Goal: Communication & Community: Answer question/provide support

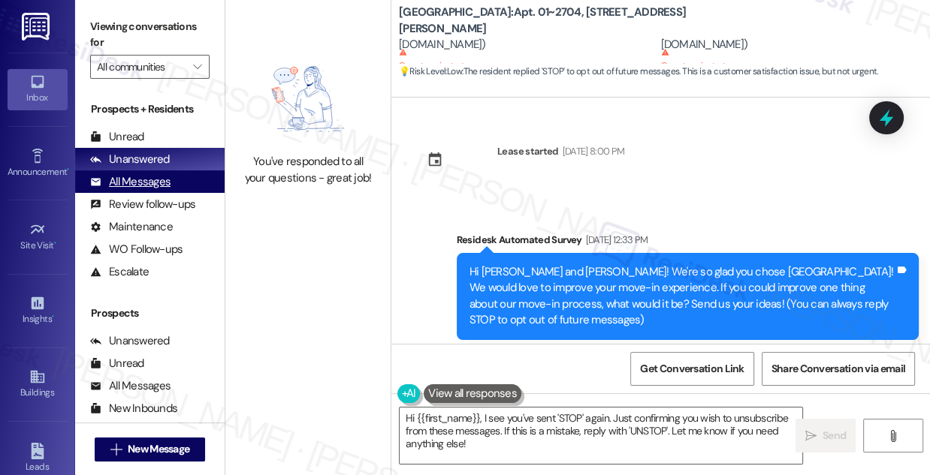
scroll to position [435, 0]
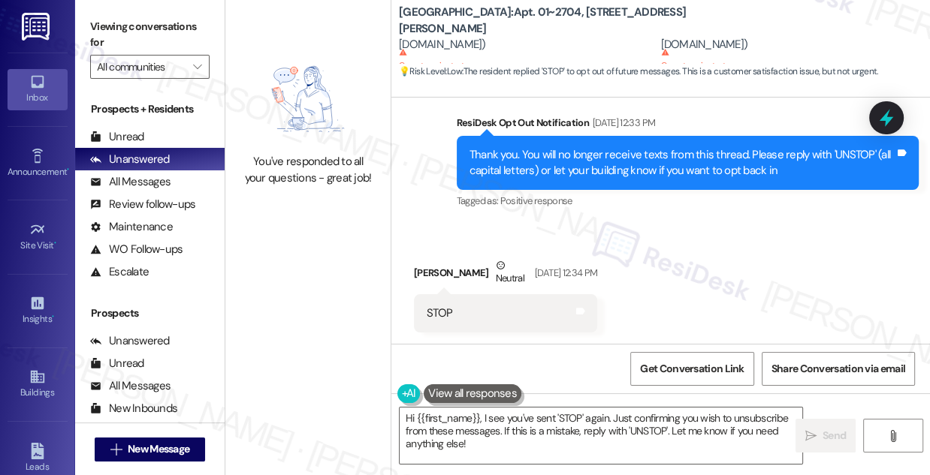
click at [139, 116] on div "Prospects + Residents" at bounding box center [149, 109] width 149 height 16
click at [146, 139] on div "Unread (0)" at bounding box center [149, 136] width 149 height 23
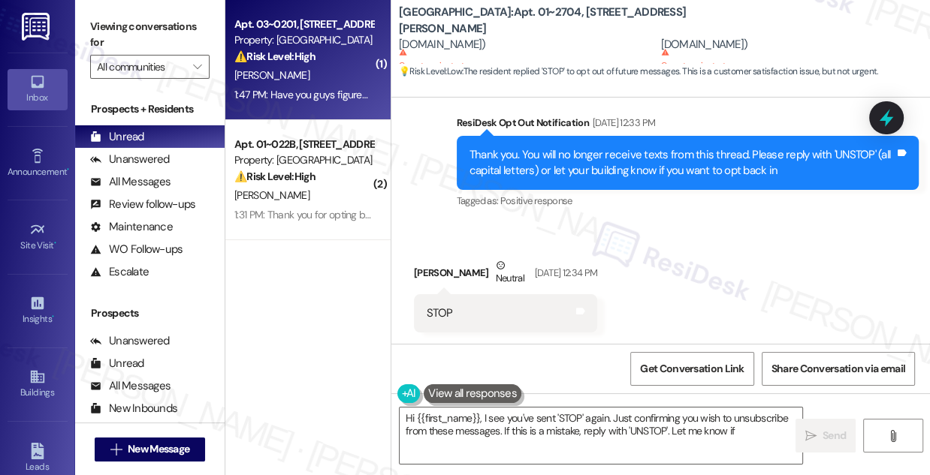
type textarea "Hi {{first_name}}, I see you've sent 'STOP' again. Just confirming you wish to …"
click at [336, 92] on div "1:47 PM: Have you guys figured it out yet 1:47 PM: Have you guys figured it out…" at bounding box center [320, 95] width 173 height 14
type textarea "Hi {{first_name}}, I see you've sent 'STOP' again. Just confirming you wish to …"
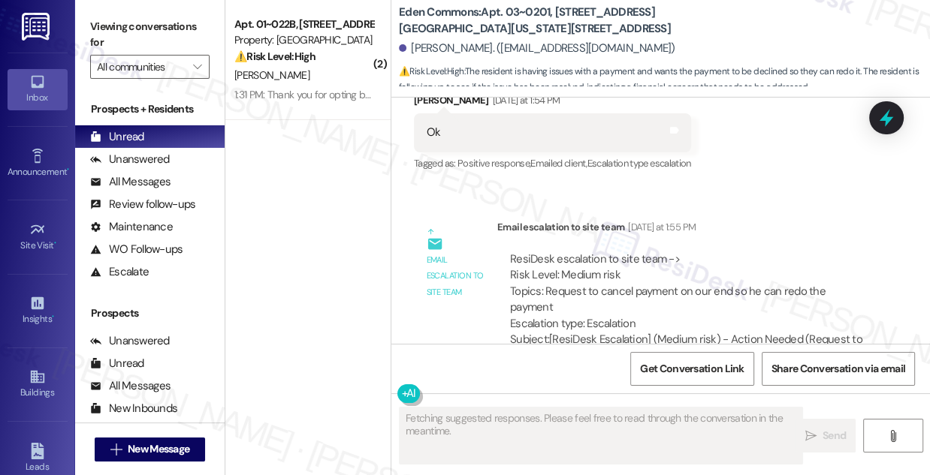
scroll to position [23718, 0]
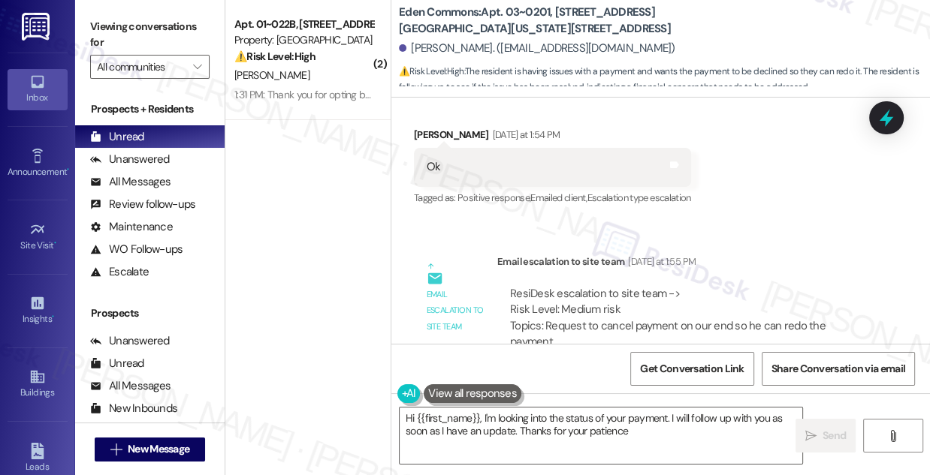
type textarea "Hi {{first_name}}, I'm looking into the status of your payment. I will follow u…"
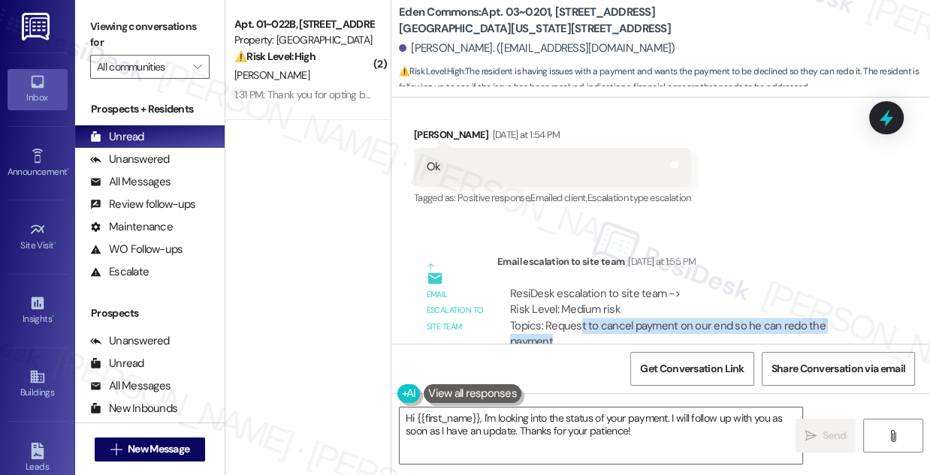
drag, startPoint x: 578, startPoint y: 226, endPoint x: 685, endPoint y: 239, distance: 107.4
click at [685, 286] on div "ResiDesk escalation to site team -> Risk Level: Medium risk Topics: Request to …" at bounding box center [686, 326] width 353 height 80
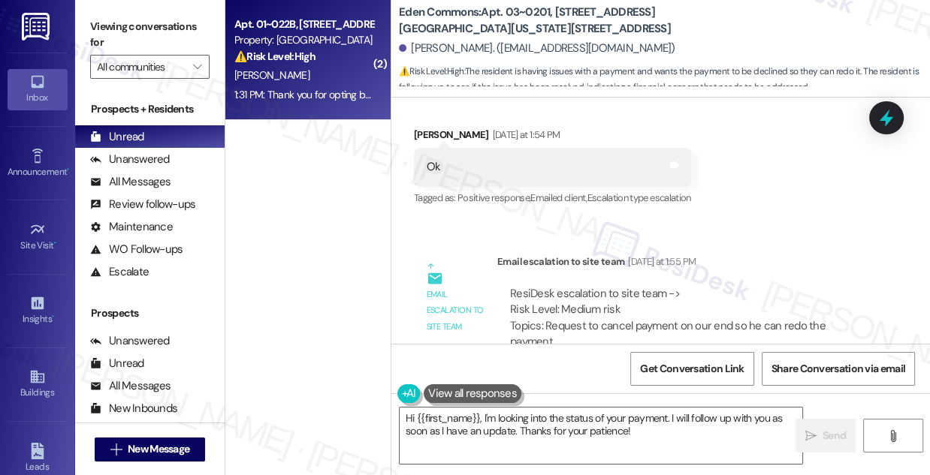
click at [356, 95] on div "1:31 PM: Thank you for opting back in to this text conversation. You can now re…" at bounding box center [465, 95] width 463 height 14
type textarea "Fetching suggested responses. Please feel free to read through the conversation…"
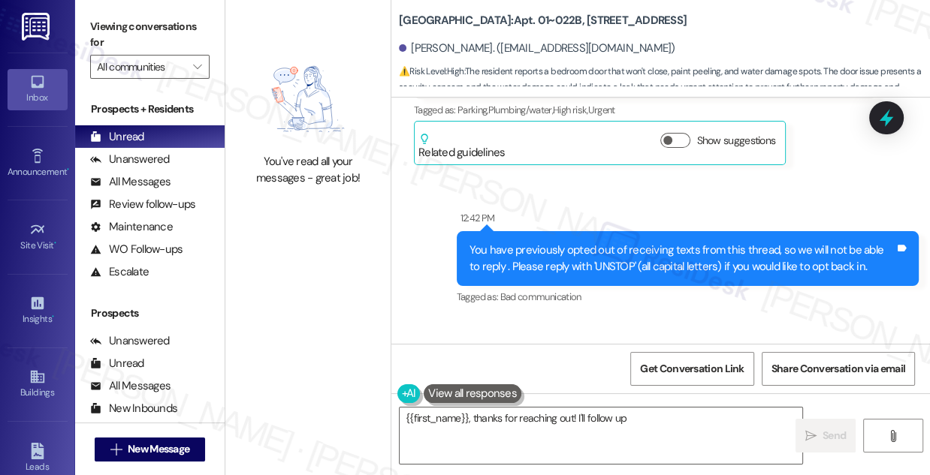
scroll to position [10083, 0]
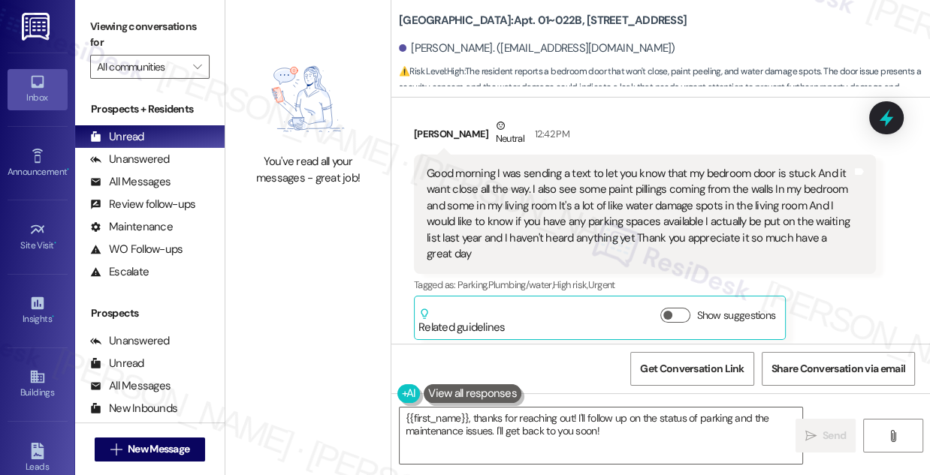
click at [530, 200] on div "Good morning I was sending a text to let you know that my bedroom door is stuck…" at bounding box center [639, 214] width 425 height 97
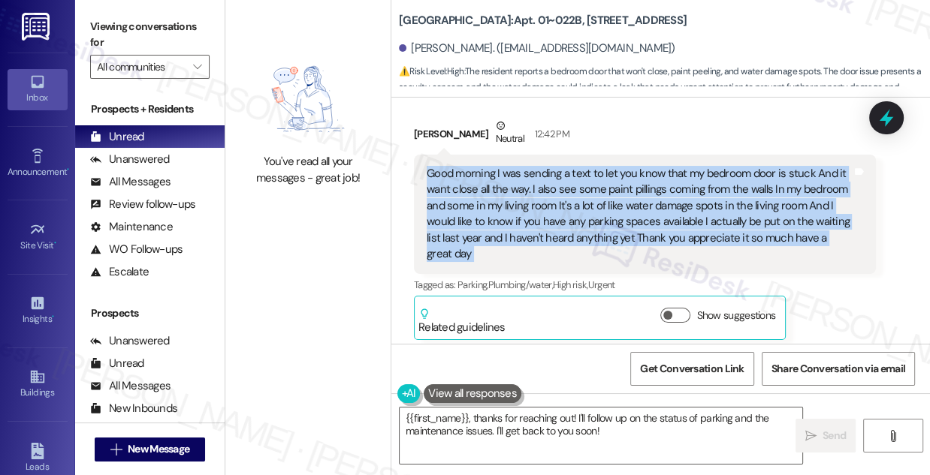
click at [530, 200] on div "Good morning I was sending a text to let you know that my bedroom door is stuck…" at bounding box center [639, 214] width 425 height 97
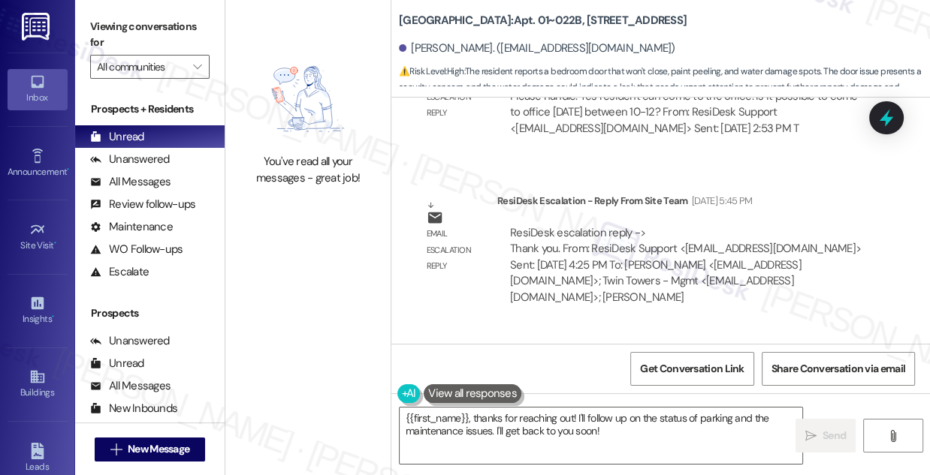
scroll to position [9332, 0]
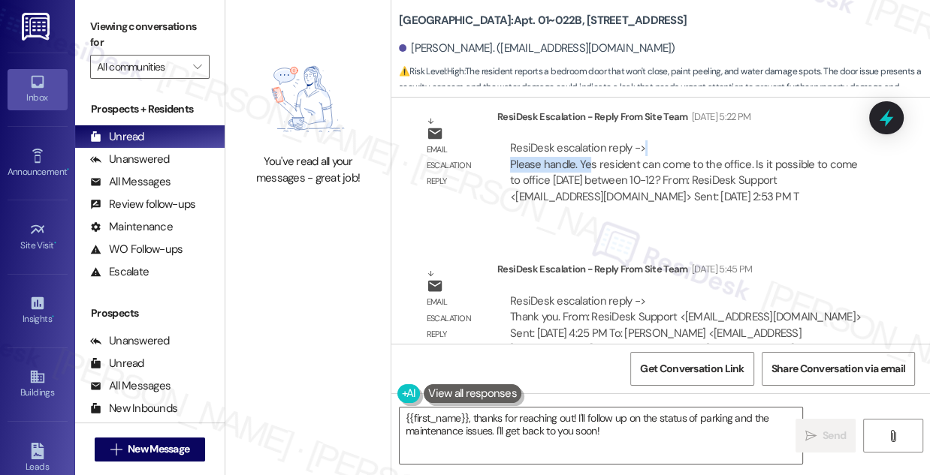
drag, startPoint x: 587, startPoint y: 170, endPoint x: 733, endPoint y: 165, distance: 146.5
click at [733, 165] on div "ResiDesk escalation reply -> Please handle. Yes resident can come to the office…" at bounding box center [686, 172] width 356 height 65
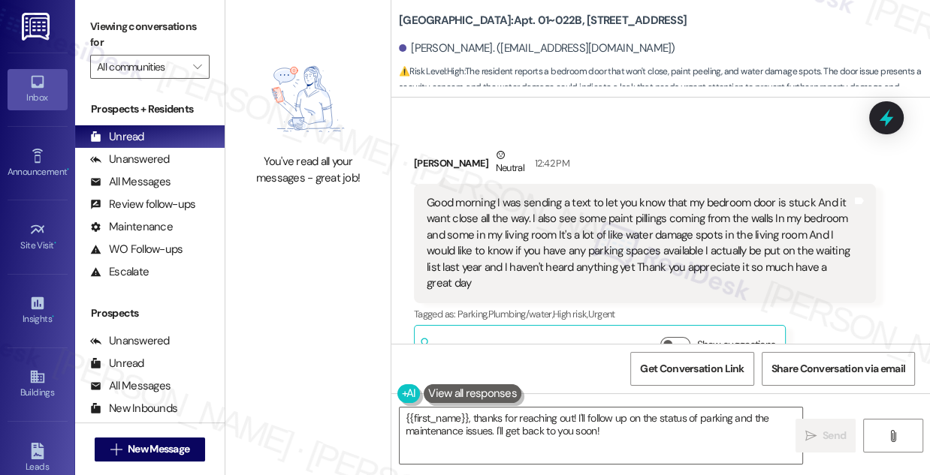
scroll to position [10151, 0]
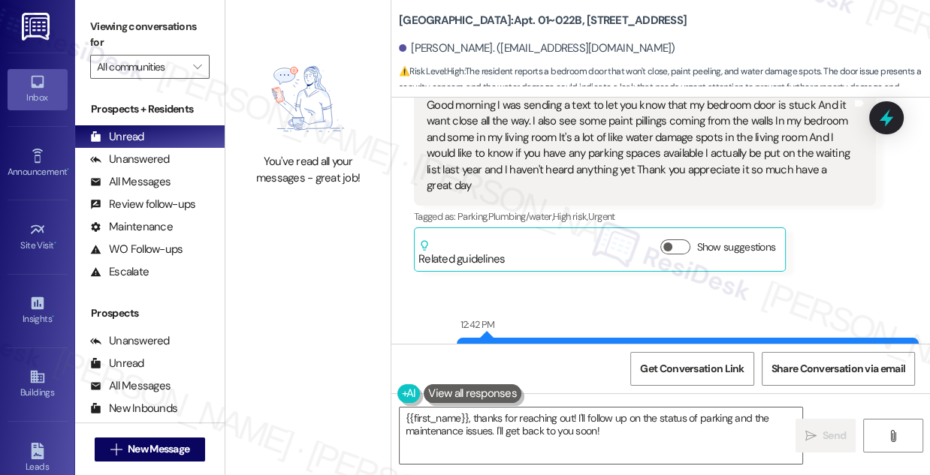
click at [527, 141] on div "Good morning I was sending a text to let you know that my bedroom door is stuck…" at bounding box center [639, 146] width 425 height 97
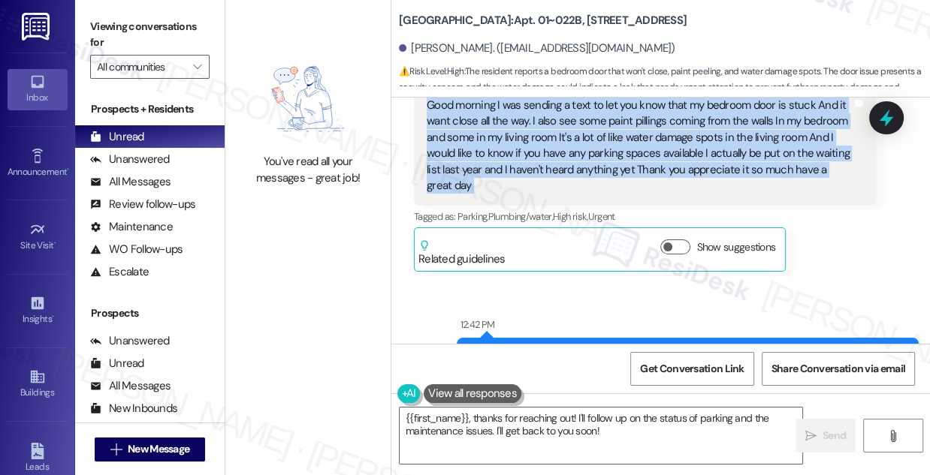
click at [527, 141] on div "Good morning I was sending a text to let you know that my bedroom door is stuck…" at bounding box center [639, 146] width 425 height 97
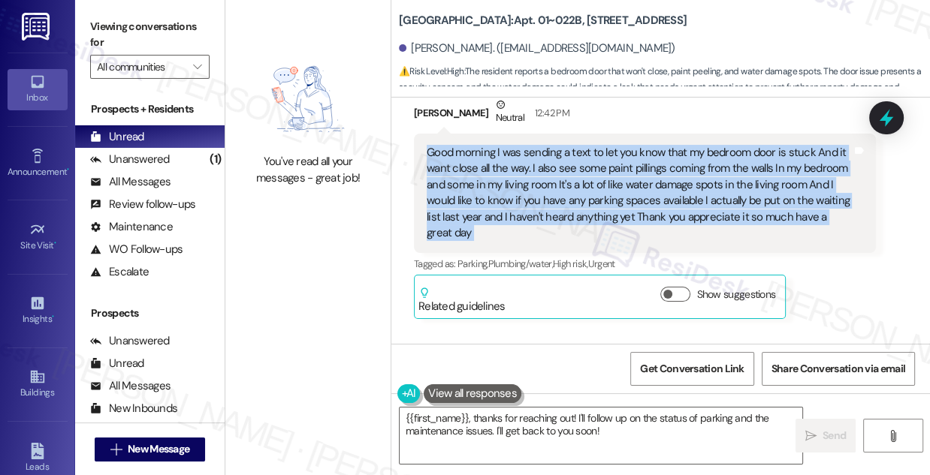
scroll to position [10083, 0]
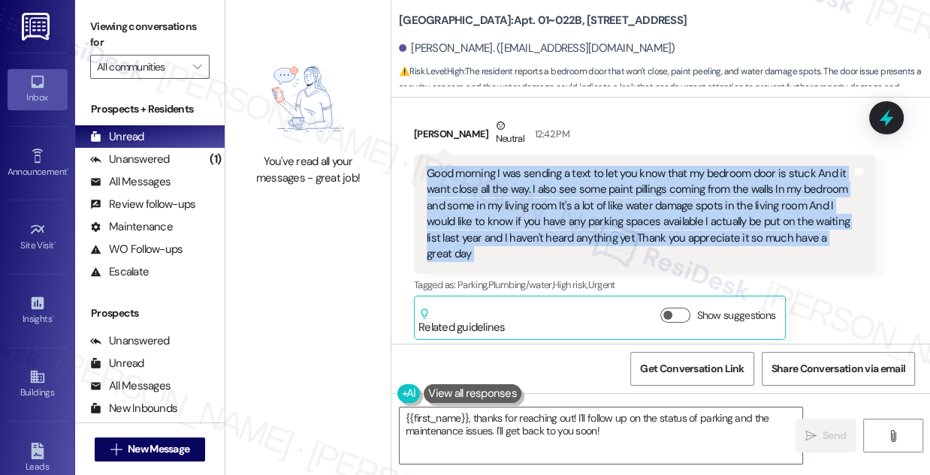
click at [544, 207] on div "Good morning I was sending a text to let you know that my bedroom door is stuck…" at bounding box center [639, 214] width 425 height 97
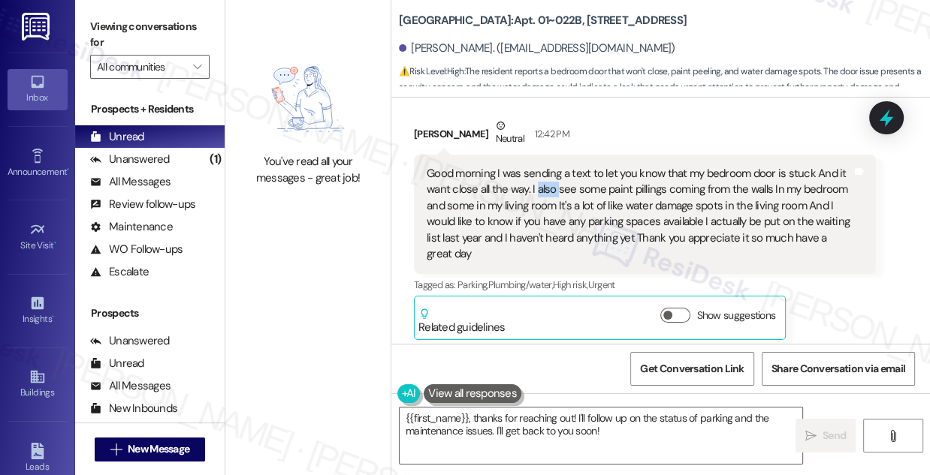
click at [544, 207] on div "Good morning I was sending a text to let you know that my bedroom door is stuck…" at bounding box center [639, 214] width 425 height 97
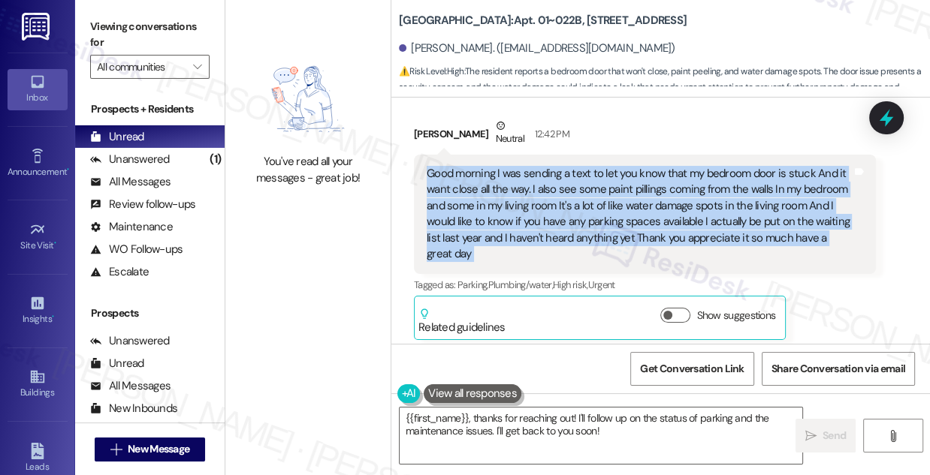
click at [544, 207] on div "Good morning I was sending a text to let you know that my bedroom door is stuck…" at bounding box center [639, 214] width 425 height 97
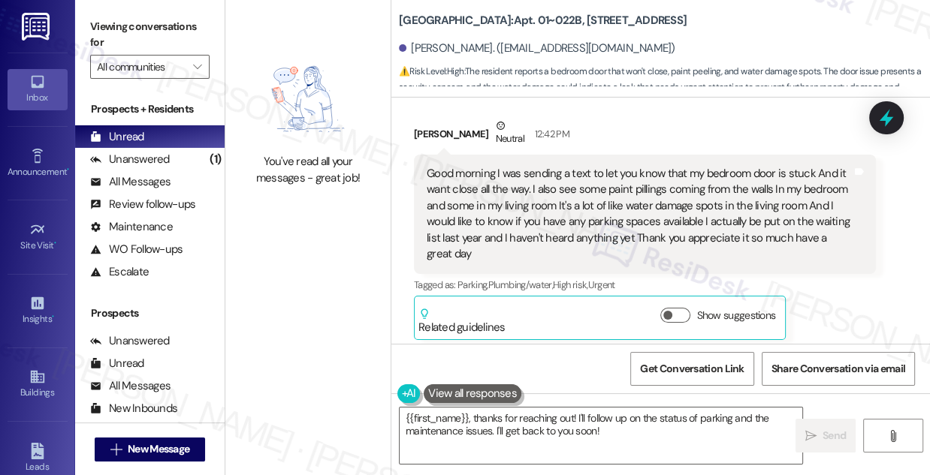
click at [179, 27] on label "Viewing conversations for" at bounding box center [149, 35] width 119 height 40
drag, startPoint x: 150, startPoint y: 27, endPoint x: 158, endPoint y: 26, distance: 8.4
click at [150, 27] on label "Viewing conversations for" at bounding box center [149, 35] width 119 height 40
click at [571, 179] on div "Good morning I was sending a text to let you know that my bedroom door is stuck…" at bounding box center [639, 214] width 425 height 97
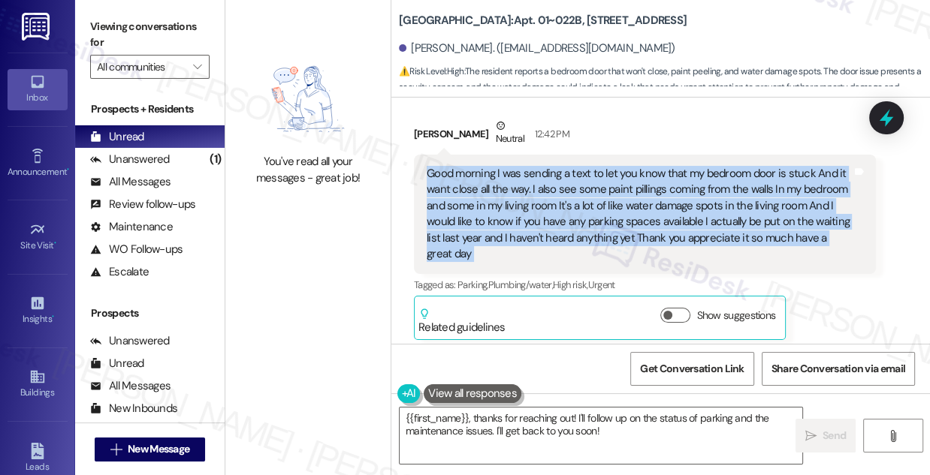
click at [571, 179] on div "Good morning I was sending a text to let you know that my bedroom door is stuck…" at bounding box center [639, 214] width 425 height 97
click at [571, 196] on div "Good morning I was sending a text to let you know that my bedroom door is stuck…" at bounding box center [639, 214] width 425 height 97
drag, startPoint x: 551, startPoint y: 189, endPoint x: 665, endPoint y: 264, distance: 137.3
click at [665, 263] on div "Good morning I was sending a text to let you know that my bedroom door is stuck…" at bounding box center [639, 214] width 425 height 97
click at [563, 236] on div "Good morning I was sending a text to let you know that my bedroom door is stuck…" at bounding box center [639, 214] width 425 height 97
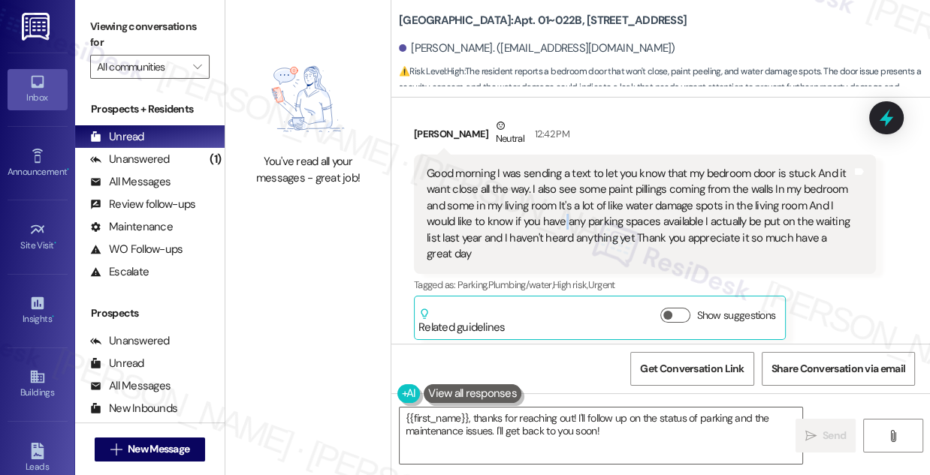
click at [563, 236] on div "Good morning I was sending a text to let you know that my bedroom door is stuck…" at bounding box center [639, 214] width 425 height 97
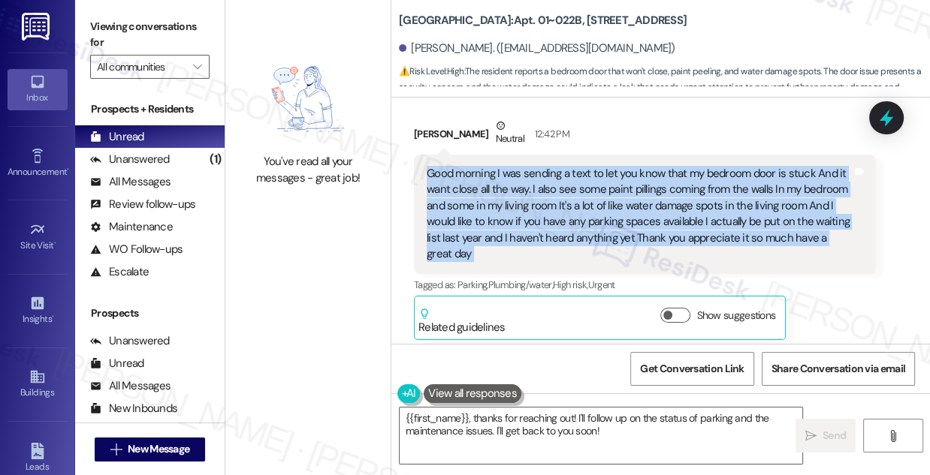
click at [563, 236] on div "Good morning I was sending a text to let you know that my bedroom door is stuck…" at bounding box center [639, 214] width 425 height 97
click at [404, 416] on textarea "{{first_name}}, thanks for reaching out! I'll follow up on the status of parkin…" at bounding box center [601, 436] width 403 height 56
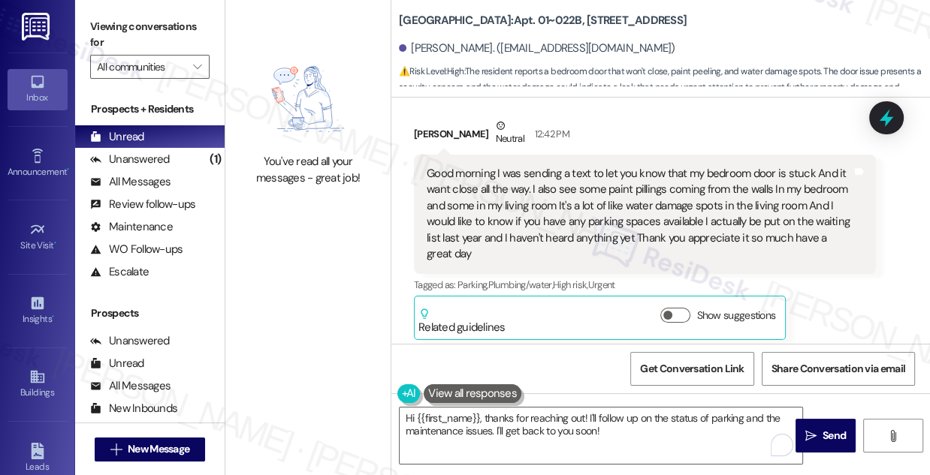
click at [560, 212] on div "Good morning I was sending a text to let you know that my bedroom door is stuck…" at bounding box center [639, 214] width 425 height 97
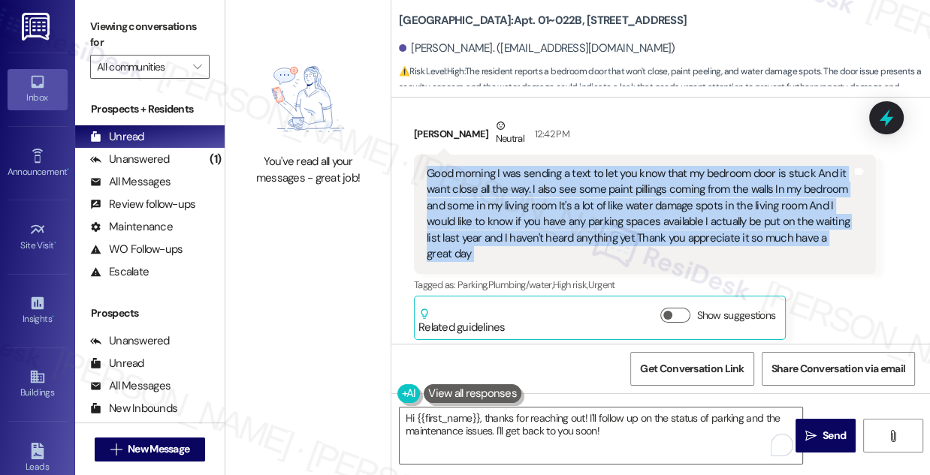
click at [560, 212] on div "Good morning I was sending a text to let you know that my bedroom door is stuck…" at bounding box center [639, 214] width 425 height 97
copy div "Good morning I was sending a text to let you know that my bedroom door is stuck…"
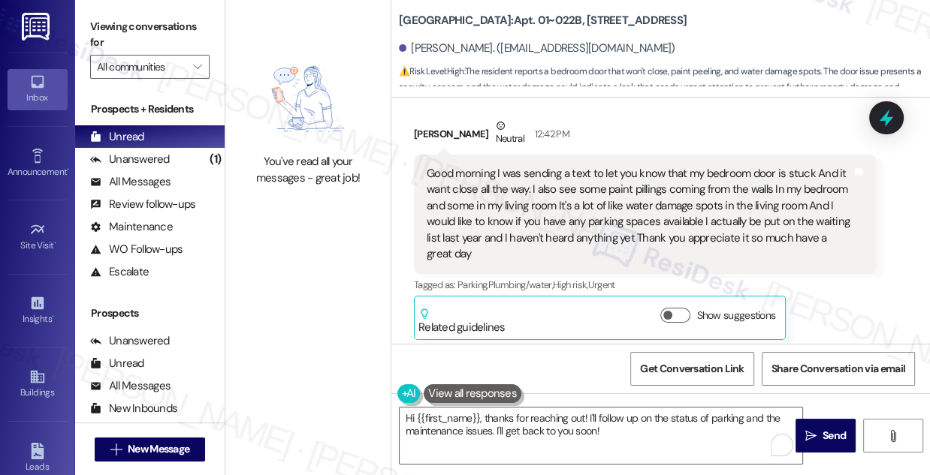
click at [148, 37] on label "Viewing conversations for" at bounding box center [149, 35] width 119 height 40
drag, startPoint x: 158, startPoint y: 27, endPoint x: 265, endPoint y: 92, distance: 125.3
click at [158, 27] on label "Viewing conversations for" at bounding box center [149, 35] width 119 height 40
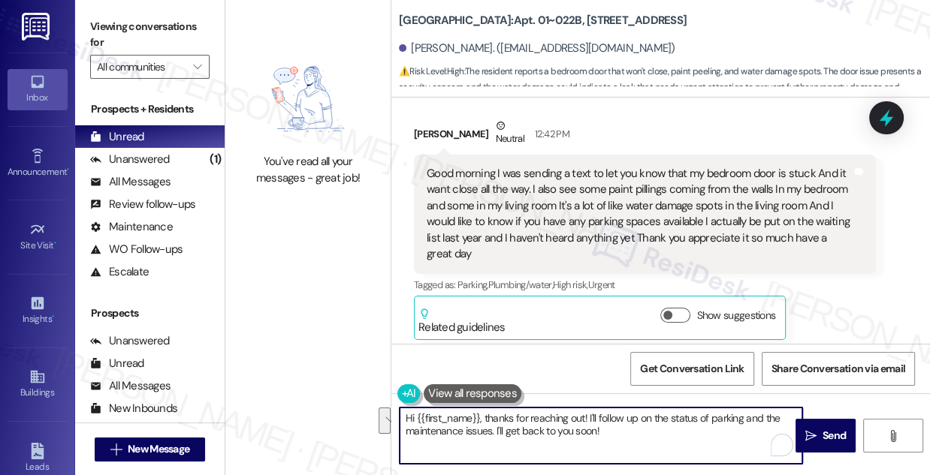
drag, startPoint x: 623, startPoint y: 438, endPoint x: 589, endPoint y: 414, distance: 41.5
click at [589, 414] on textarea "Hi {{first_name}}, thanks for reaching out! I'll follow up on the status of par…" at bounding box center [601, 436] width 403 height 56
paste textarea "Thanks for reaching out, and I’m sorry to hear about the issues with your bedro…"
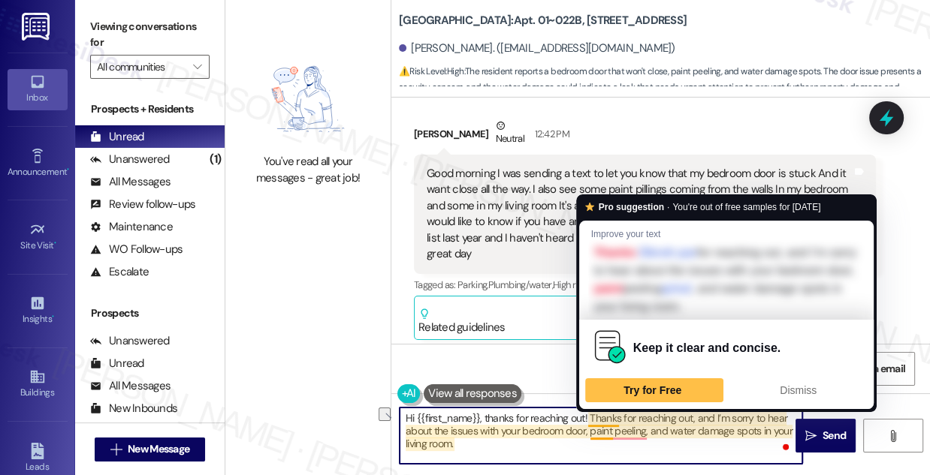
drag, startPoint x: 714, startPoint y: 416, endPoint x: 590, endPoint y: 413, distance: 124.0
click at [590, 413] on textarea "Hi {{first_name}}, thanks for reaching out! Thanks for reaching out, and I’m so…" at bounding box center [601, 436] width 403 height 56
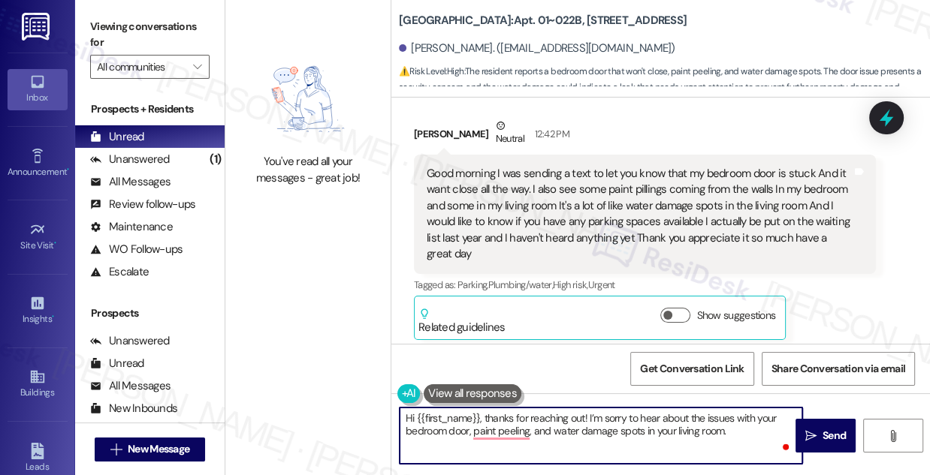
click at [741, 433] on textarea "Hi {{first_name}}, thanks for reaching out! I’m sorry to hear about the issues …" at bounding box center [601, 436] width 403 height 56
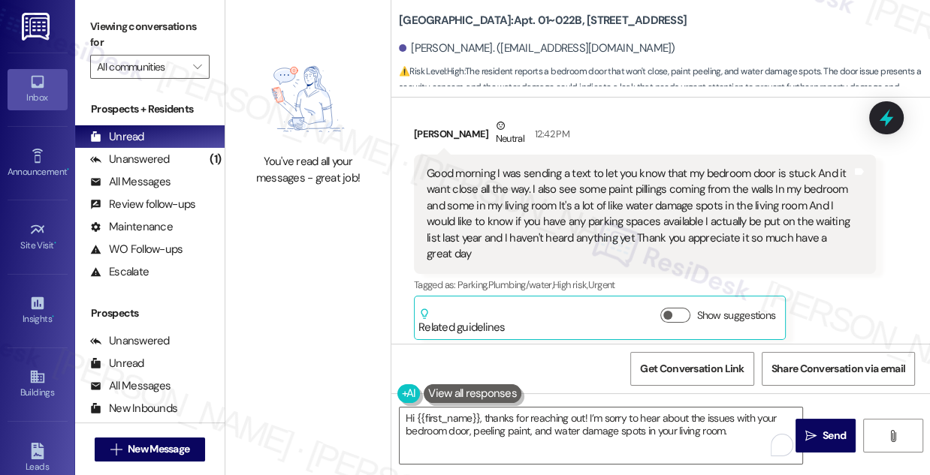
click at [161, 36] on label "Viewing conversations for" at bounding box center [149, 35] width 119 height 40
click at [737, 427] on textarea "Hi {{first_name}}, thanks for reaching out! I’m sorry to hear about the issues …" at bounding box center [601, 436] width 403 height 56
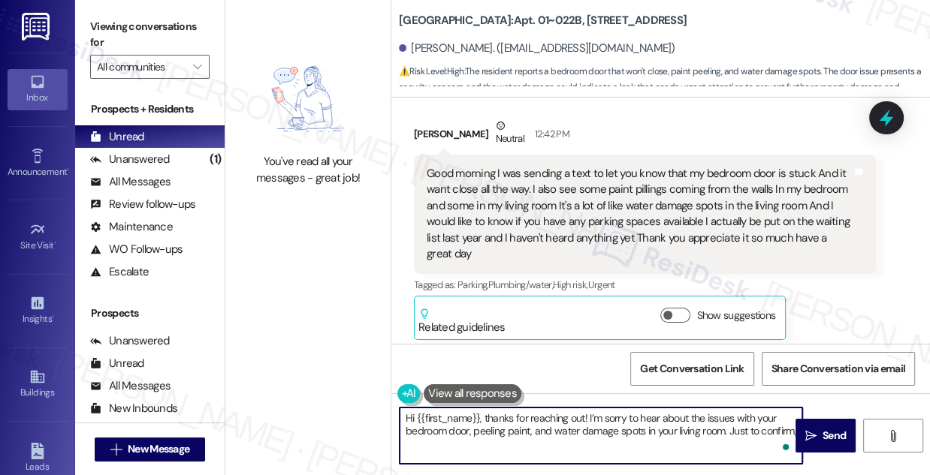
paste textarea "Have you noticed any leaks or moisture where the paint is peeling or where the …"
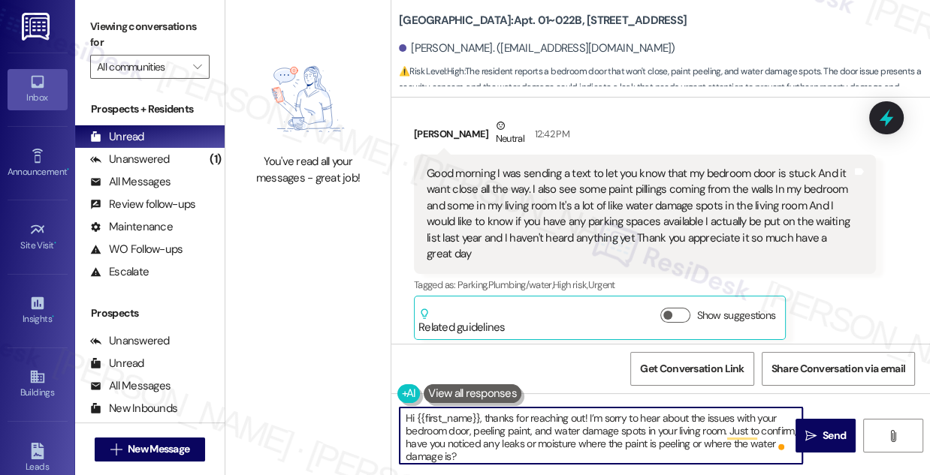
click at [519, 451] on textarea "Hi {{first_name}}, thanks for reaching out! I’m sorry to hear about the issues …" at bounding box center [601, 436] width 403 height 56
drag, startPoint x: 596, startPoint y: 439, endPoint x: 679, endPoint y: 446, distance: 82.9
click at [679, 446] on textarea "Hi {{first_name}}, thanks for reaching out! I’m sorry to hear about the issues …" at bounding box center [601, 436] width 403 height 56
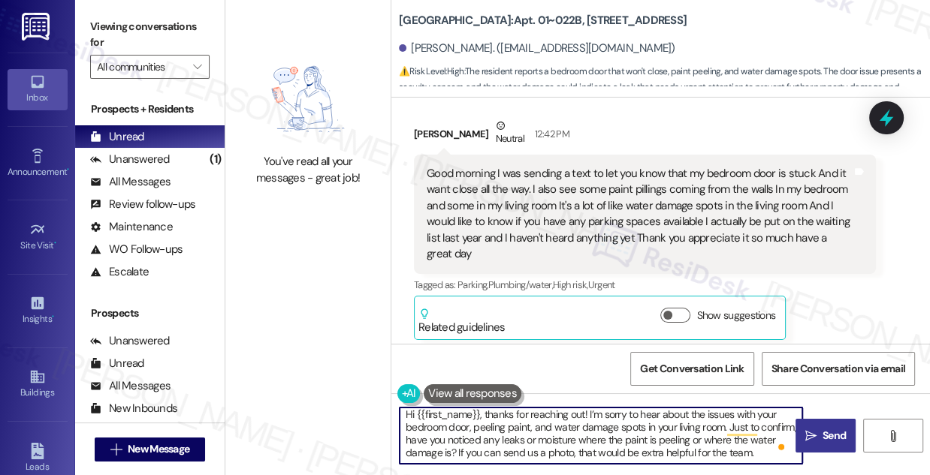
type textarea "Hi {{first_name}}, thanks for reaching out! I’m sorry to hear about the issues …"
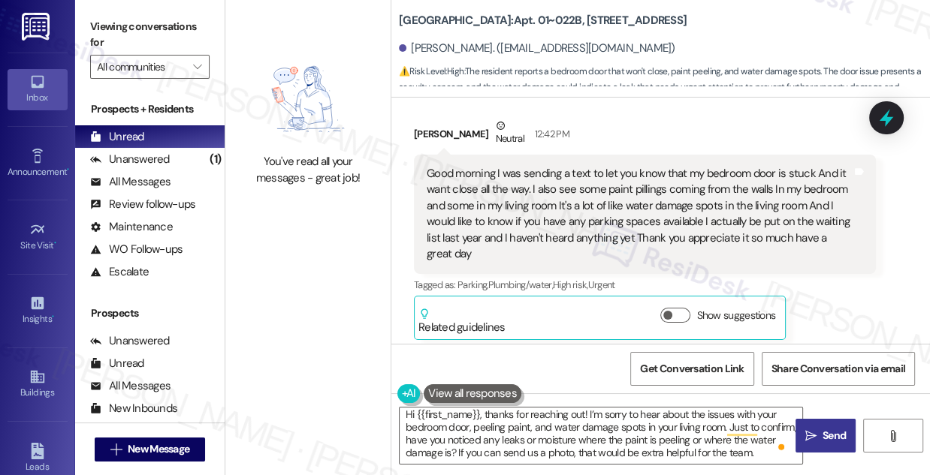
click at [805, 439] on icon "" at bounding box center [810, 436] width 11 height 12
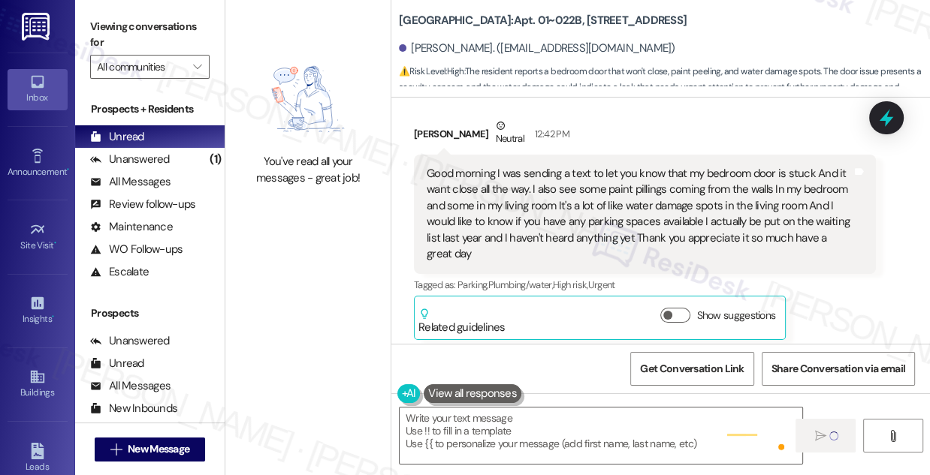
scroll to position [0, 0]
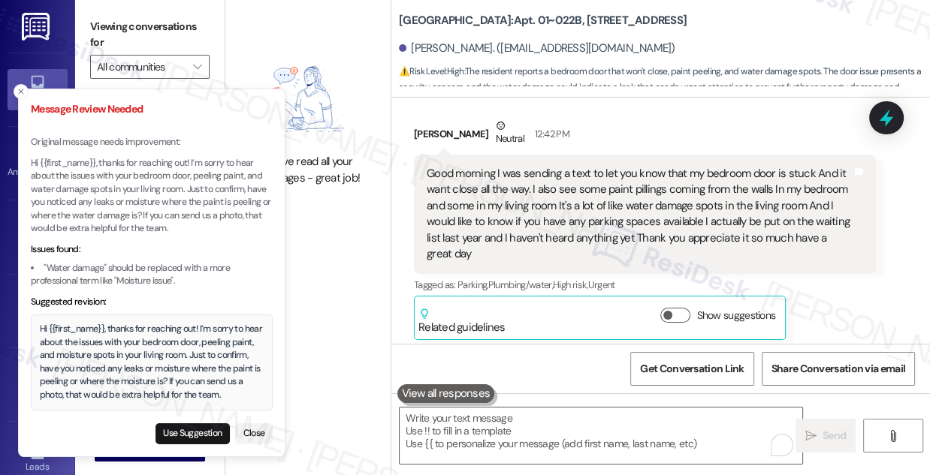
click at [166, 339] on div "Hi {{first_name}}, thanks for reaching out! I’m sorry to hear about the issues …" at bounding box center [152, 362] width 225 height 79
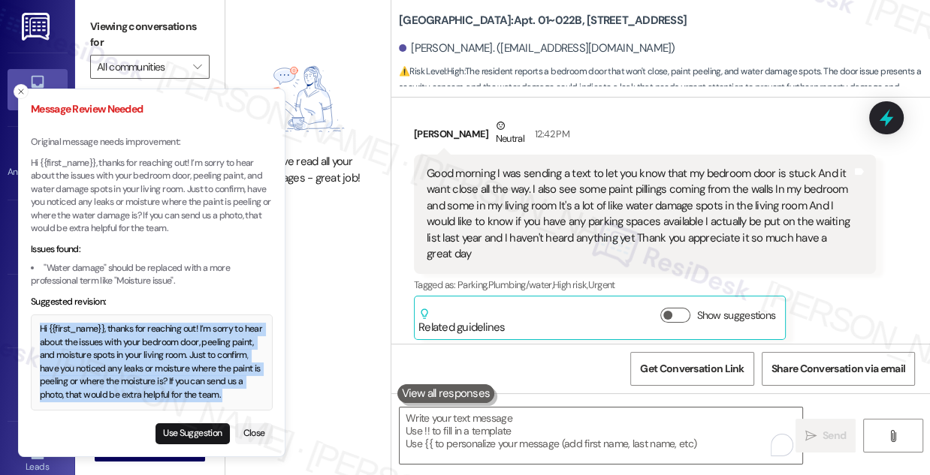
click at [166, 339] on div "Hi {{first_name}}, thanks for reaching out! I’m sorry to hear about the issues …" at bounding box center [152, 362] width 225 height 79
click at [202, 341] on div "Hi {{first_name}}, thanks for reaching out! I’m sorry to hear about the issues …" at bounding box center [152, 362] width 225 height 79
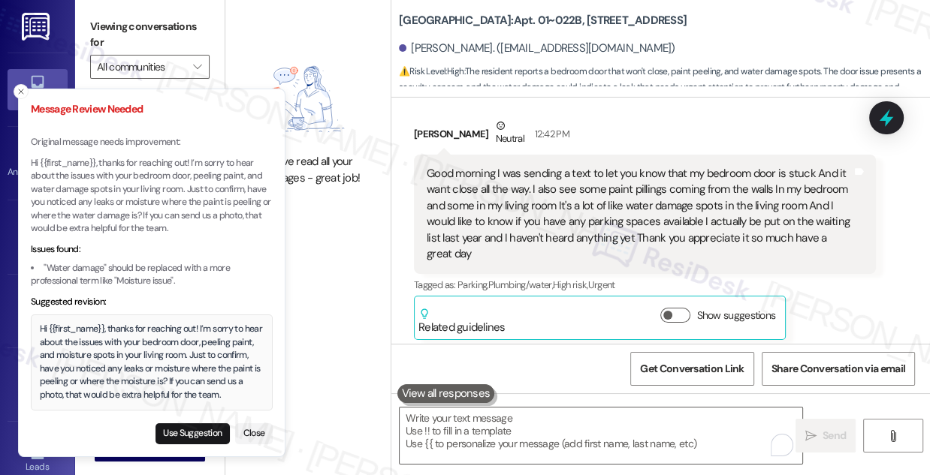
click at [173, 336] on div "Hi {{first_name}}, thanks for reaching out! I’m sorry to hear about the issues …" at bounding box center [152, 362] width 225 height 79
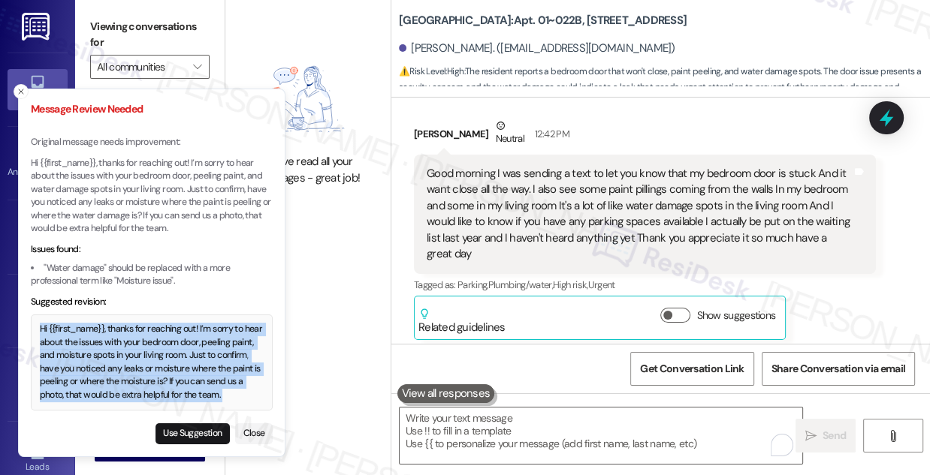
click at [173, 336] on div "Hi {{first_name}}, thanks for reaching out! I’m sorry to hear about the issues …" at bounding box center [152, 362] width 225 height 79
click at [195, 435] on button "Use Suggestion" at bounding box center [192, 434] width 74 height 21
type textarea "Hi {{first_name}}, thanks for reaching out! I’m sorry to hear about the issues …"
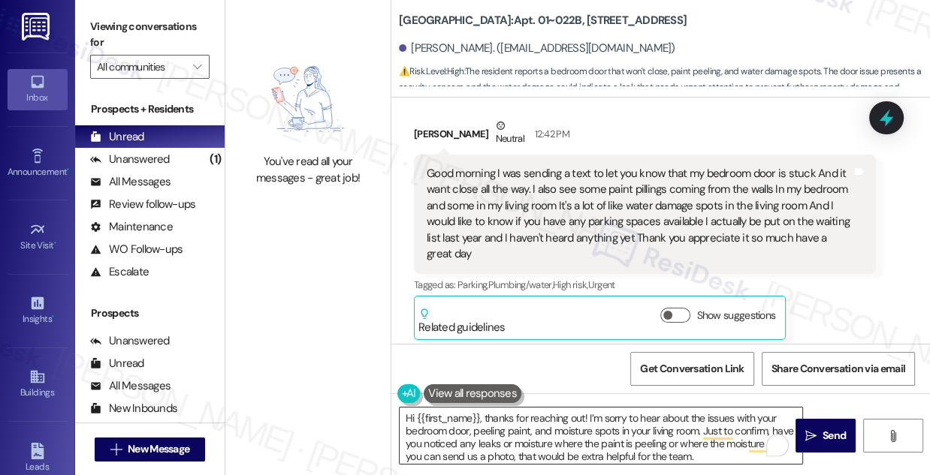
click at [460, 420] on textarea "Hi {{first_name}}, thanks for reaching out! I’m sorry to hear about the issues …" at bounding box center [601, 436] width 403 height 56
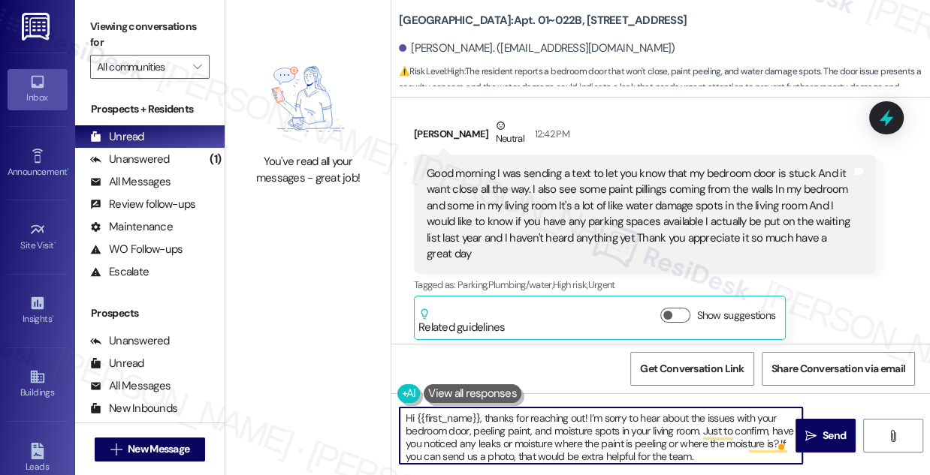
click at [460, 420] on textarea "Hi {{first_name}}, thanks for reaching out! I’m sorry to hear about the issues …" at bounding box center [601, 436] width 403 height 56
click at [524, 430] on textarea "Hi {{first_name}}, thanks for reaching out! I’m sorry to hear about the issues …" at bounding box center [601, 436] width 403 height 56
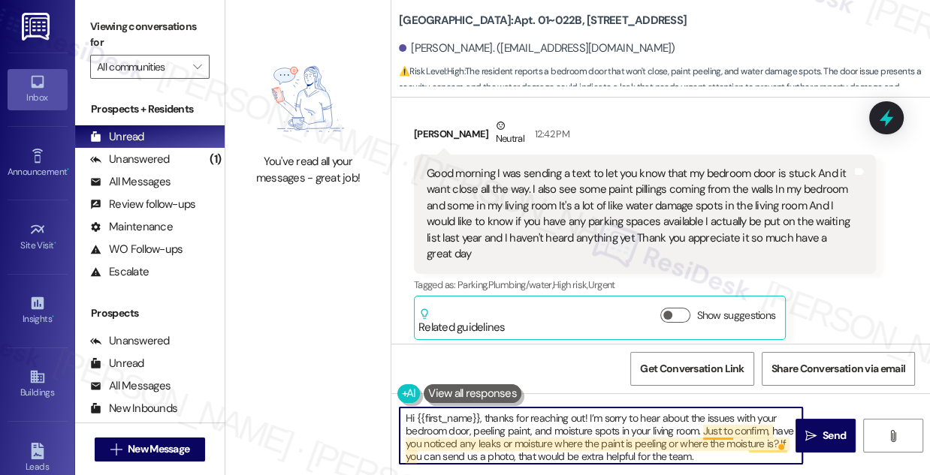
scroll to position [4, 0]
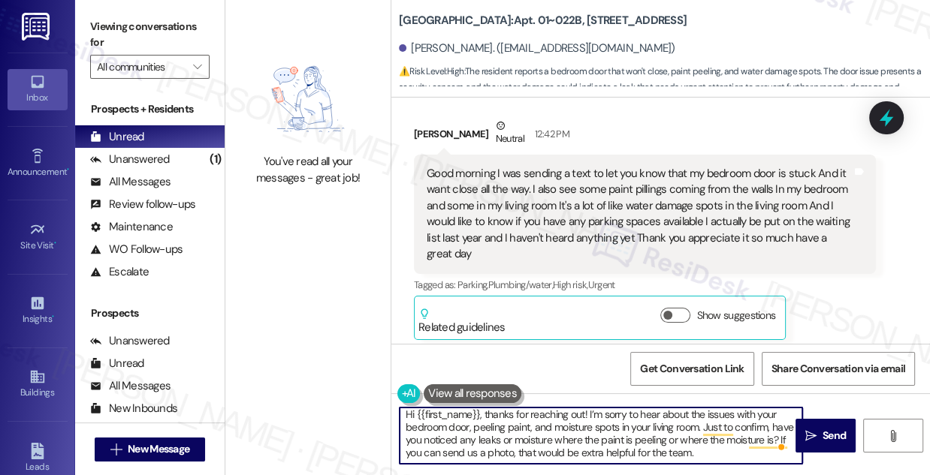
click at [725, 457] on textarea "Hi {{first_name}}, thanks for reaching out! I’m sorry to hear about the issues …" at bounding box center [601, 436] width 403 height 56
drag, startPoint x: 807, startPoint y: 436, endPoint x: 789, endPoint y: 436, distance: 17.3
click at [807, 436] on icon "" at bounding box center [810, 436] width 11 height 12
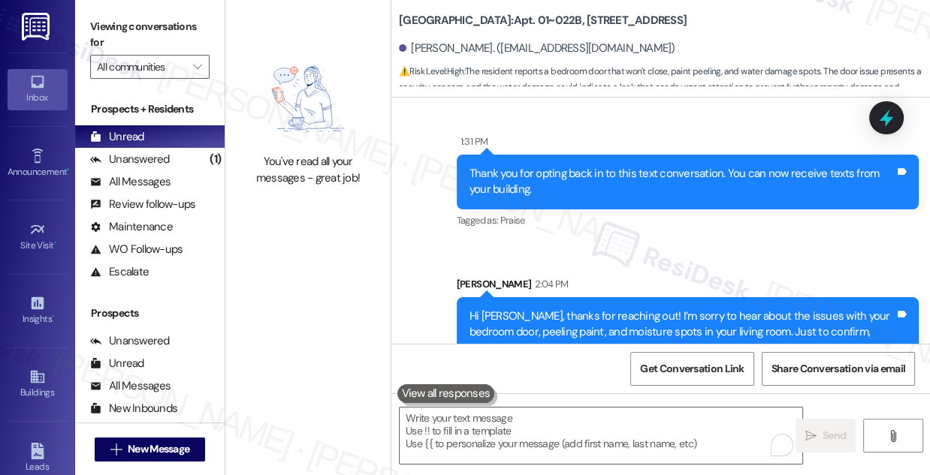
scroll to position [10646, 0]
